Goal: Task Accomplishment & Management: Manage account settings

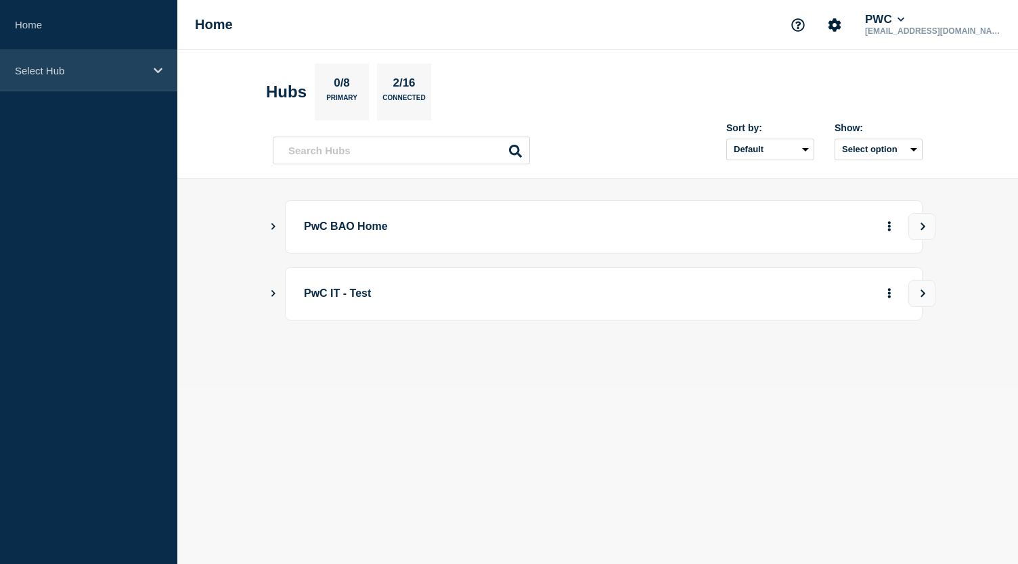
click at [150, 73] on div "Select Hub" at bounding box center [88, 70] width 177 height 41
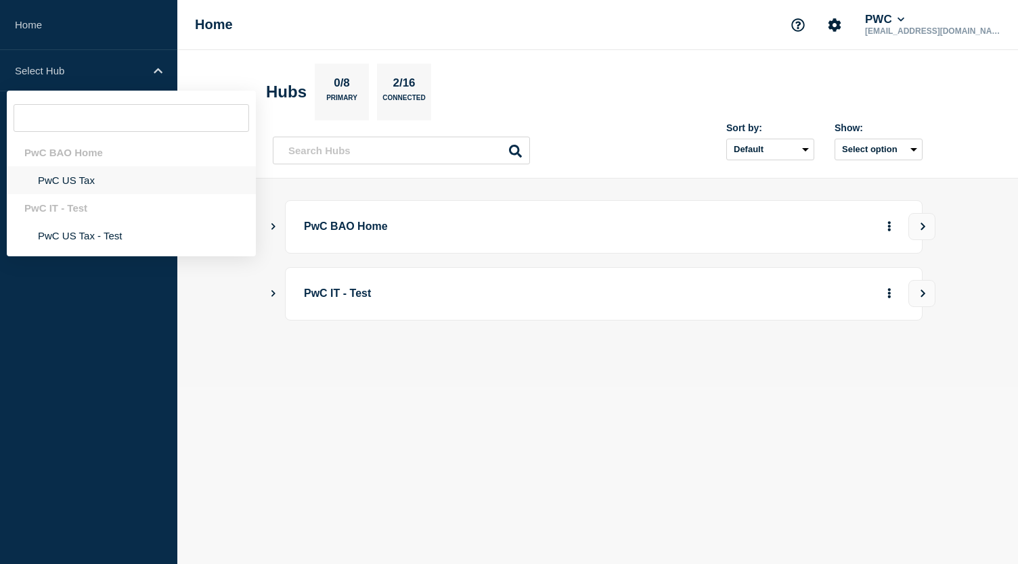
click at [74, 179] on li "PwC US Tax" at bounding box center [131, 180] width 249 height 28
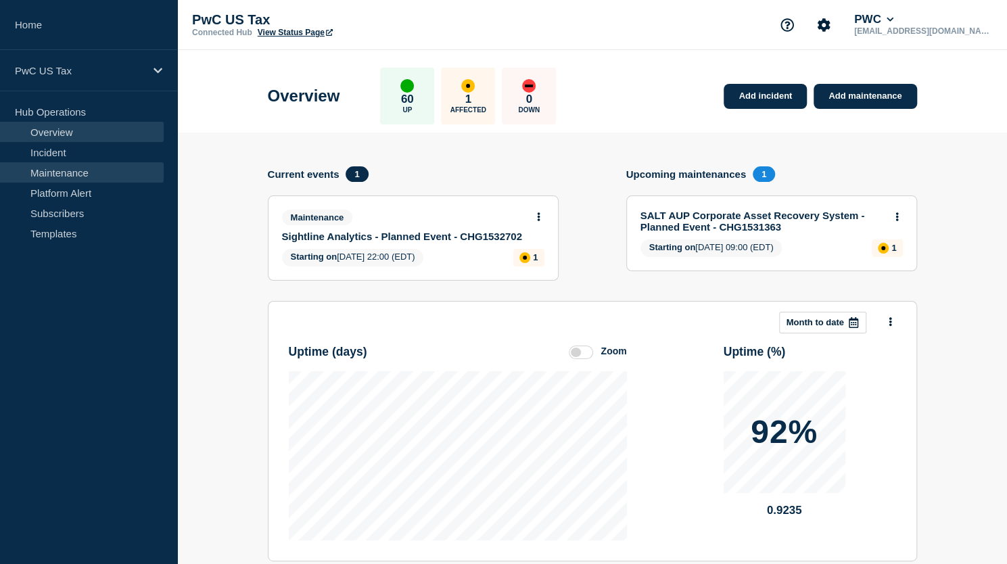
click at [103, 173] on link "Maintenance" at bounding box center [82, 172] width 164 height 20
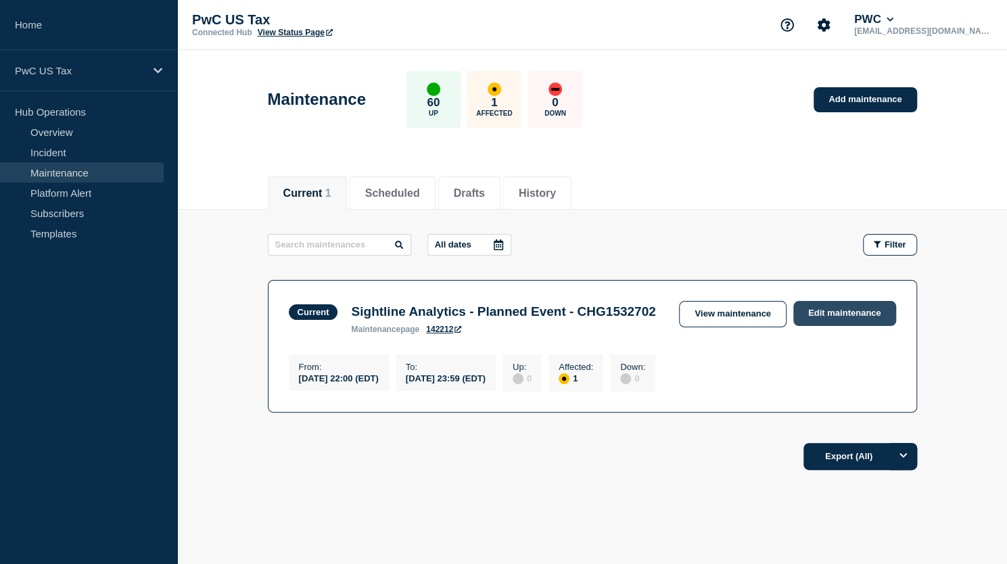
click at [837, 311] on link "Edit maintenance" at bounding box center [845, 313] width 103 height 25
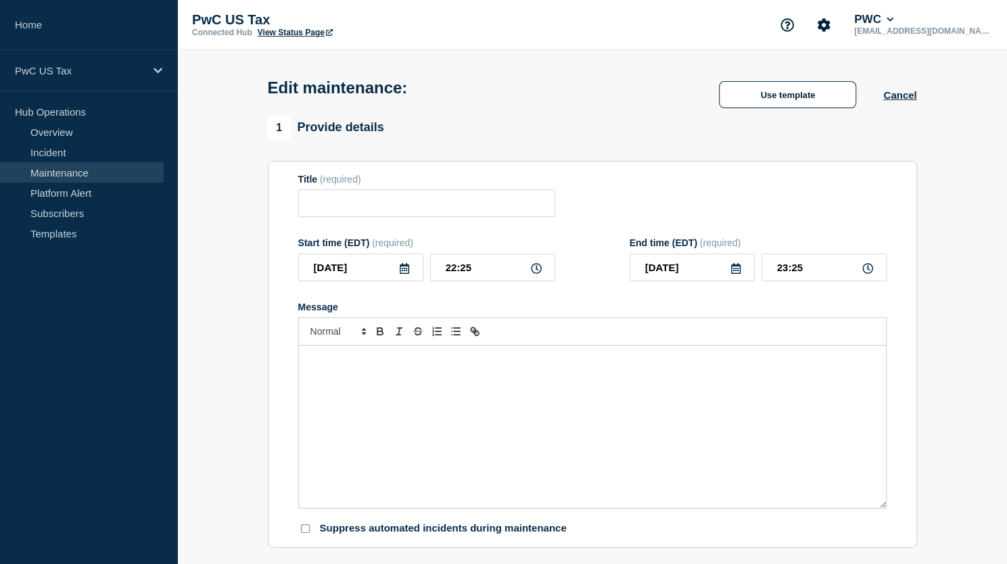
type input "Sightline Analytics - Planned Event - CHG1532702"
type input "22:00"
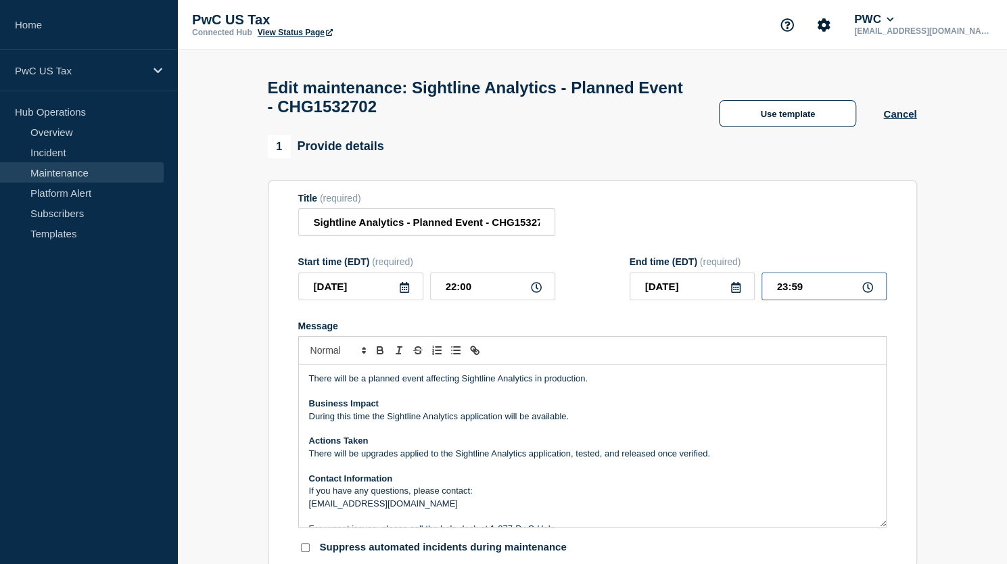
click at [783, 300] on input "23:59" at bounding box center [824, 287] width 125 height 28
click at [789, 297] on input "23:59" at bounding box center [824, 287] width 125 height 28
click at [809, 293] on input "22:59" at bounding box center [824, 287] width 125 height 28
type input "22:30"
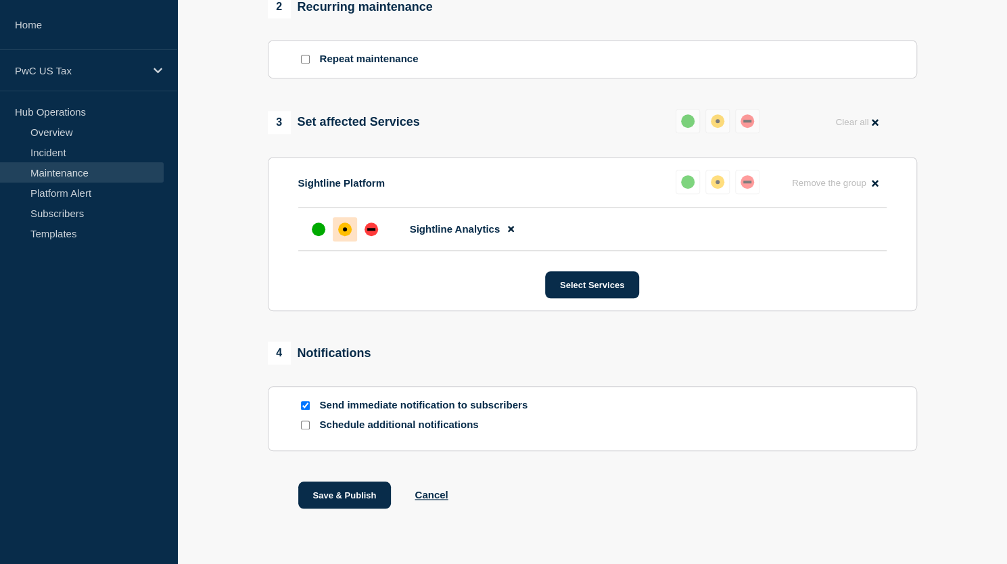
scroll to position [641, 0]
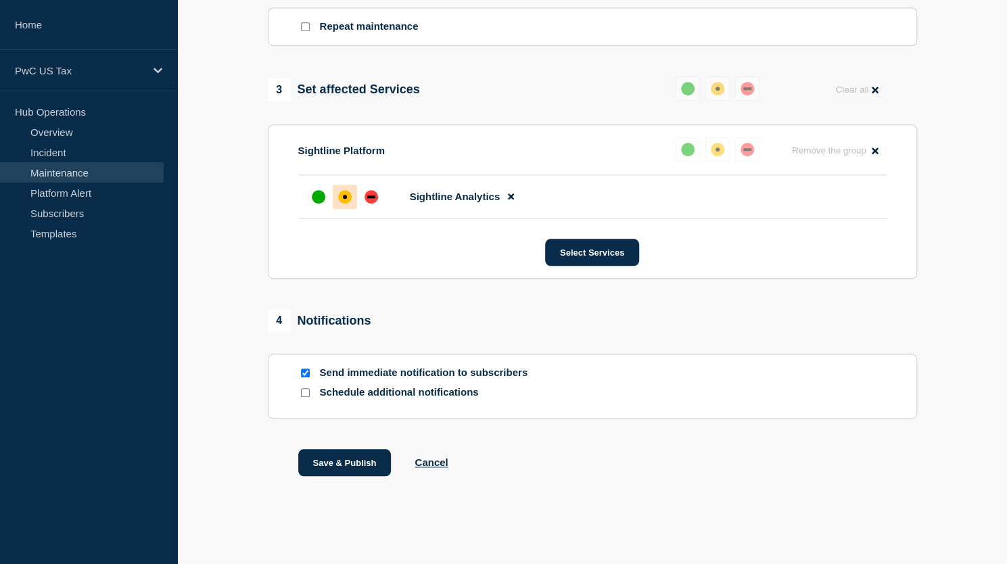
click at [303, 373] on input "Send immediate notification to subscribers" at bounding box center [305, 373] width 9 height 9
checkbox input "false"
click at [337, 466] on button "Save & Publish" at bounding box center [344, 462] width 93 height 27
